Goal: Transaction & Acquisition: Download file/media

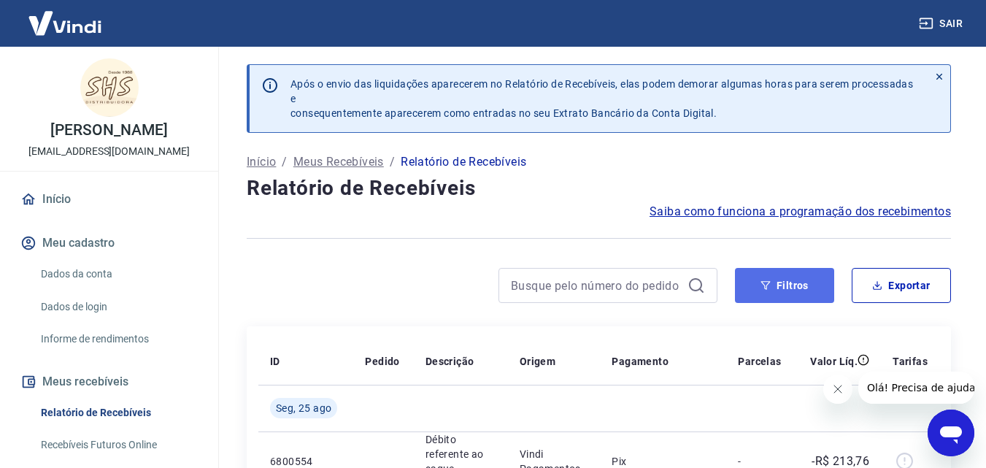
click at [780, 284] on button "Filtros" at bounding box center [784, 285] width 99 height 35
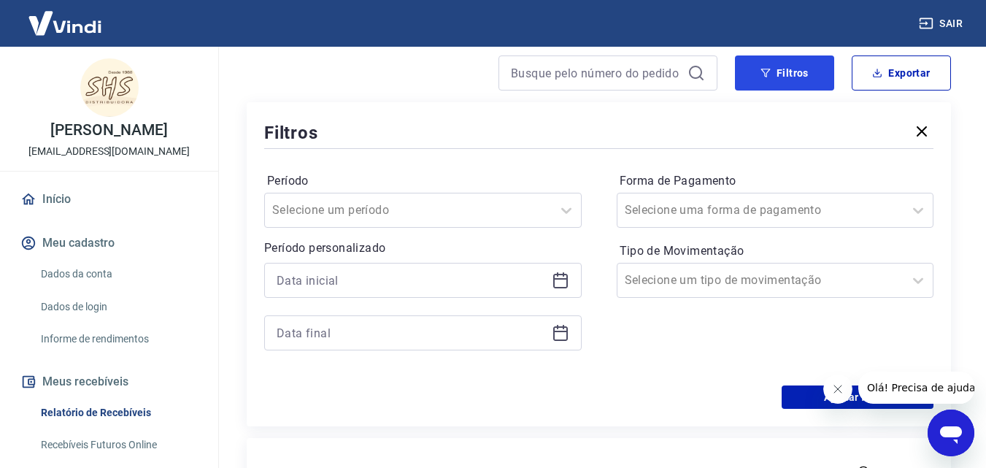
scroll to position [219, 0]
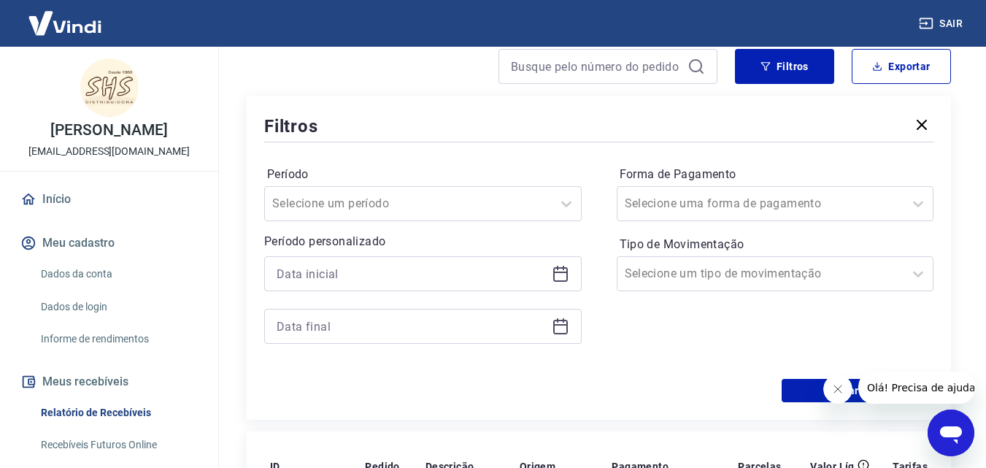
click at [561, 269] on icon at bounding box center [560, 274] width 15 height 15
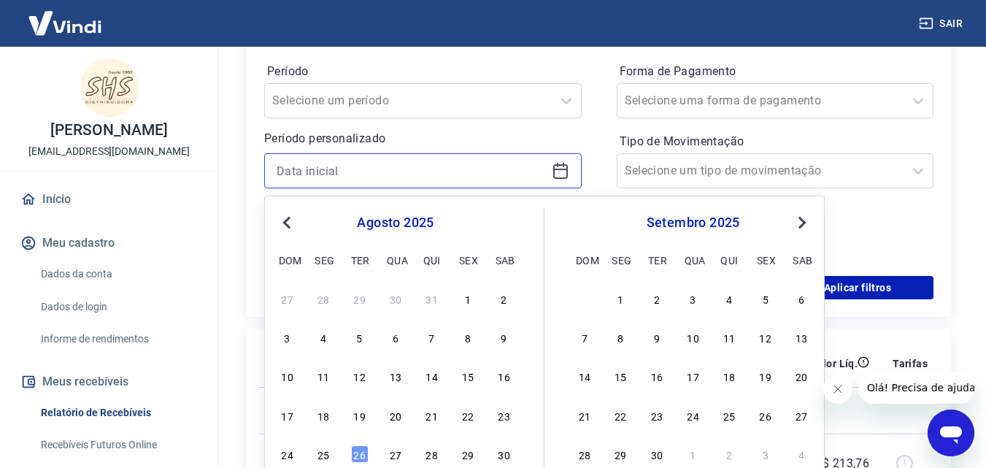
scroll to position [365, 0]
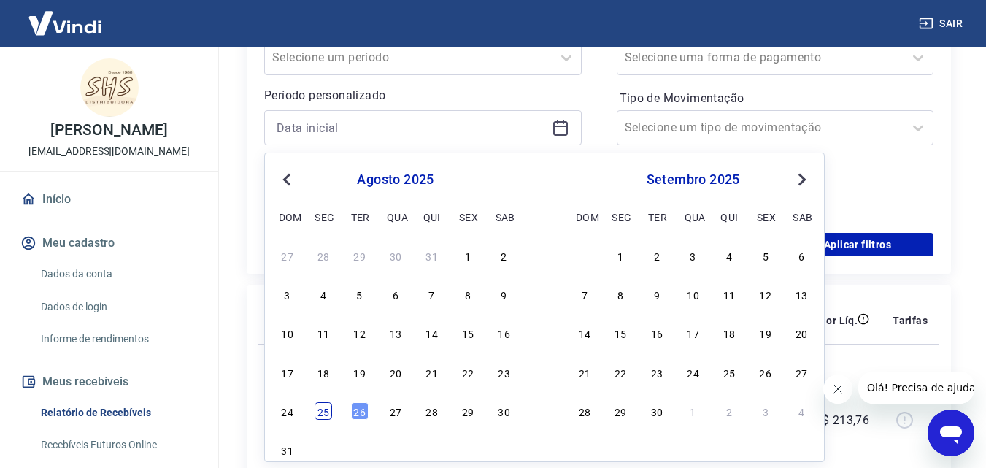
click at [329, 410] on div "25" at bounding box center [324, 411] width 18 height 18
type input "[DATE]"
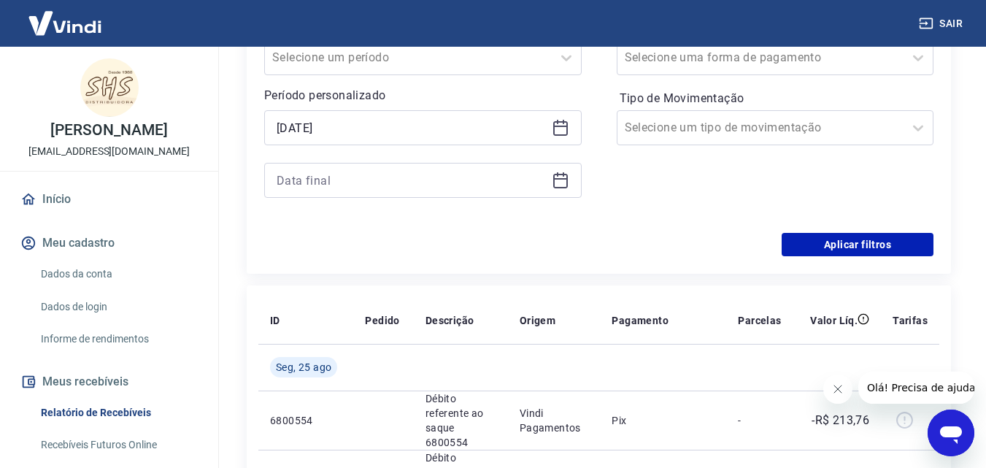
click at [563, 174] on icon at bounding box center [563, 174] width 1 height 4
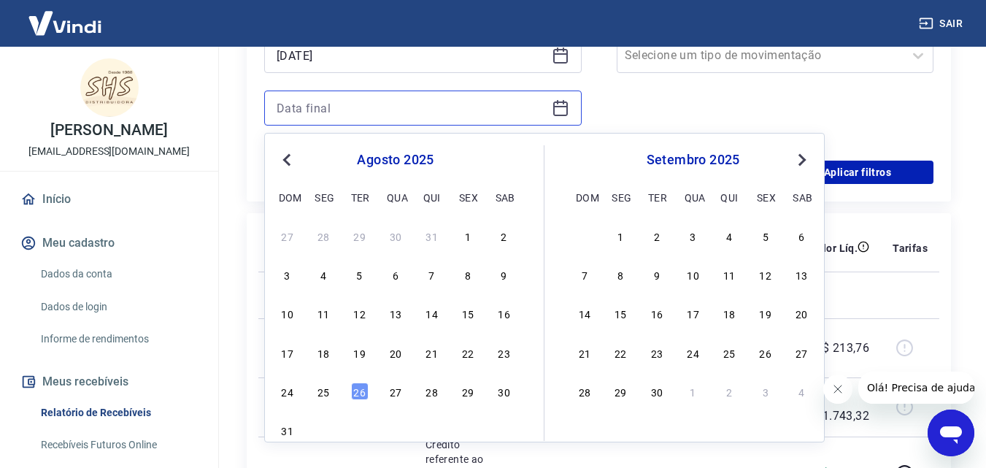
scroll to position [438, 0]
click at [358, 391] on div "26" at bounding box center [360, 391] width 18 height 18
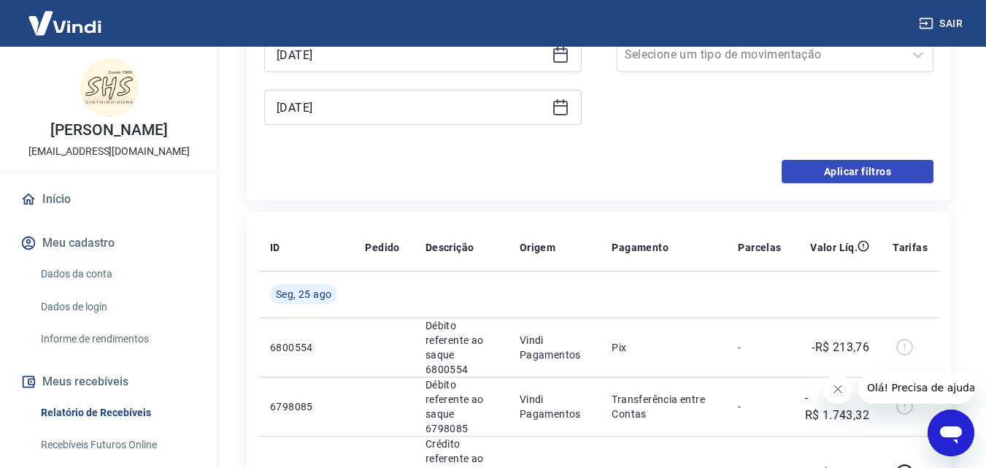
type input "[DATE]"
click at [862, 169] on button "Aplicar filtros" at bounding box center [858, 171] width 152 height 23
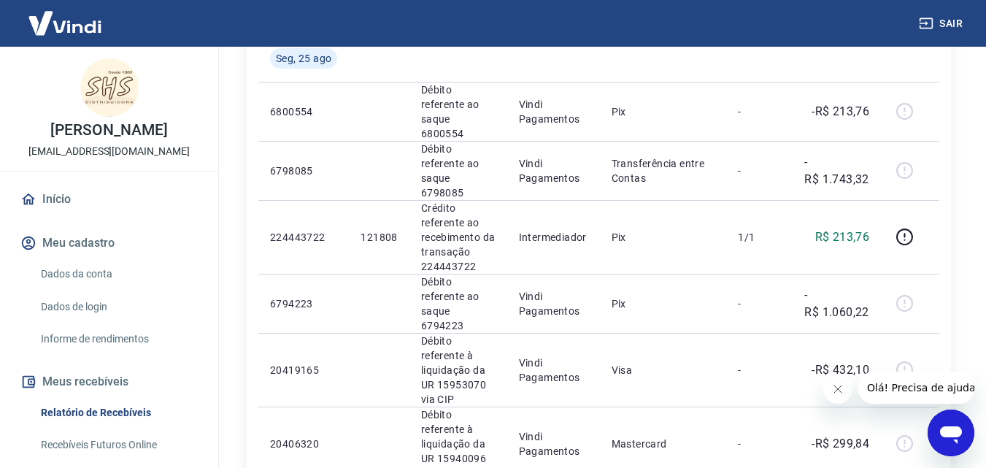
scroll to position [146, 0]
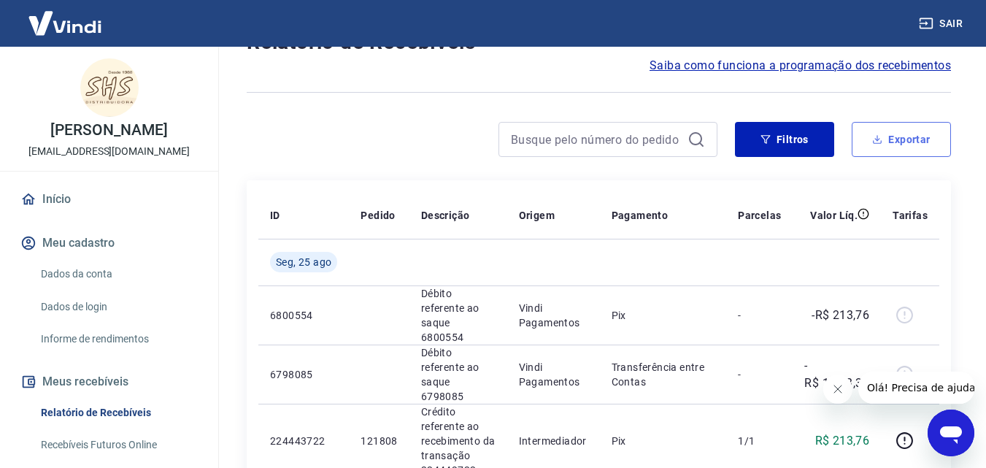
click at [899, 132] on button "Exportar" at bounding box center [901, 139] width 99 height 35
type input "[DATE]"
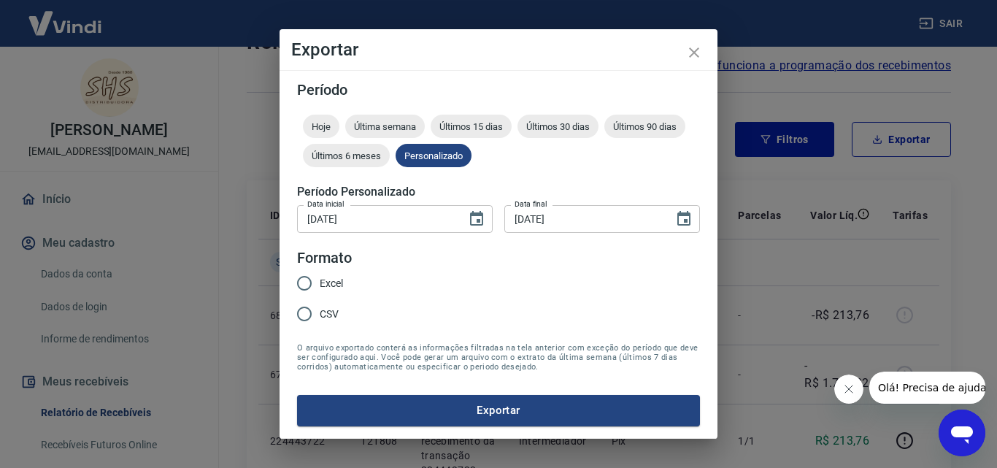
click at [321, 277] on span "Excel" at bounding box center [331, 283] width 23 height 15
click at [320, 277] on input "Excel" at bounding box center [304, 283] width 31 height 31
radio input "true"
click at [513, 411] on button "Exportar" at bounding box center [498, 410] width 403 height 31
